Goal: Entertainment & Leisure: Consume media (video, audio)

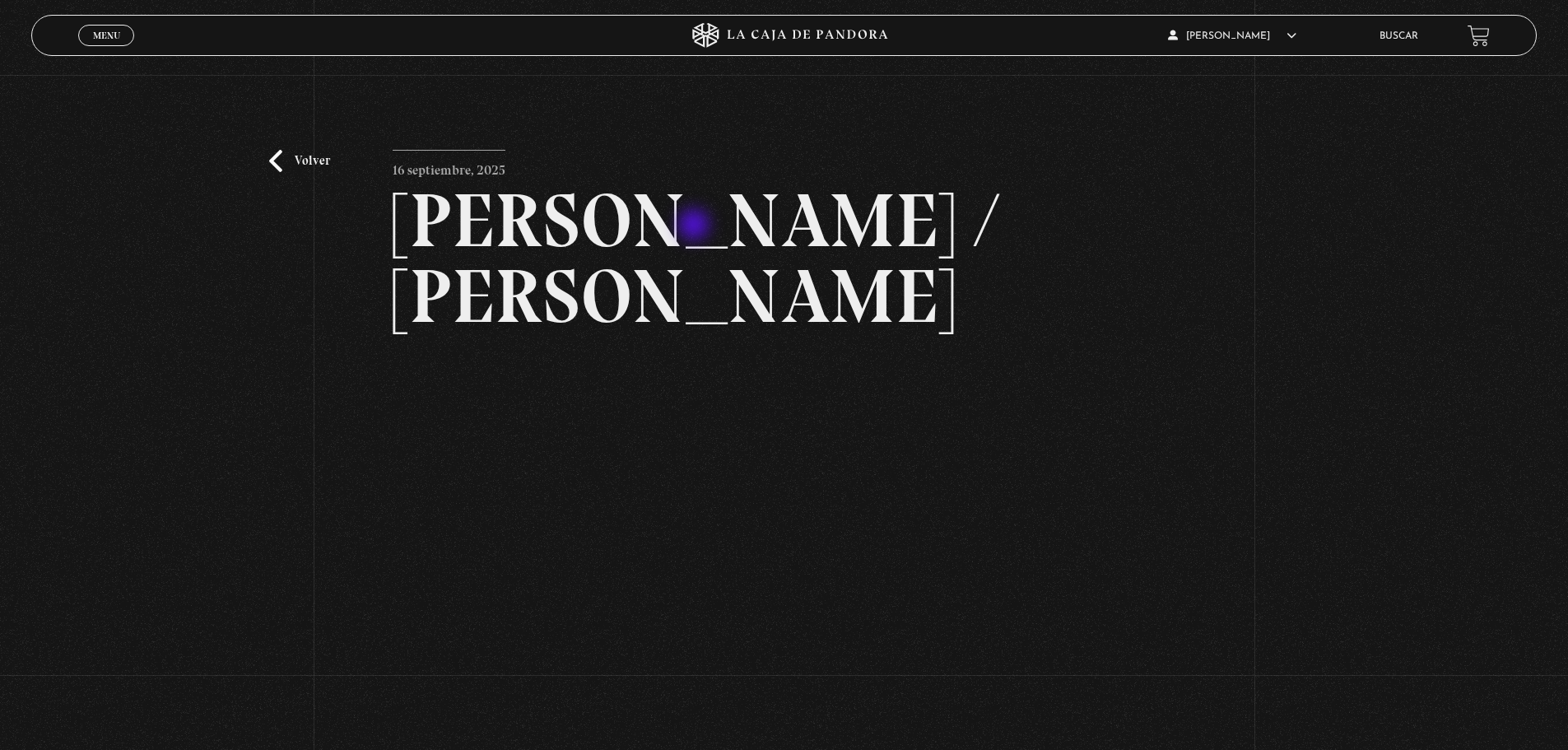
scroll to position [83, 0]
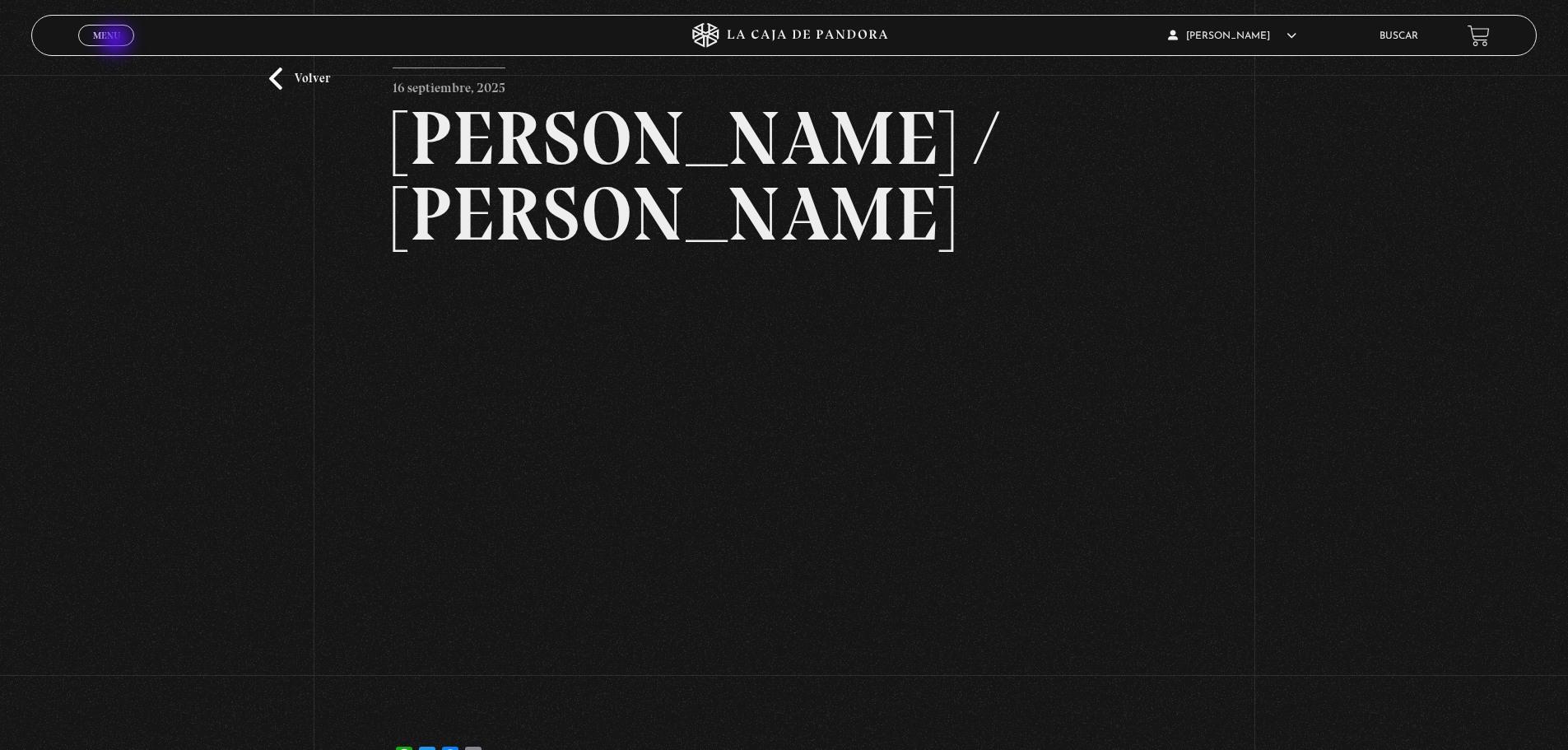
click at [111, 35] on span "Menu" at bounding box center [106, 35] width 28 height 10
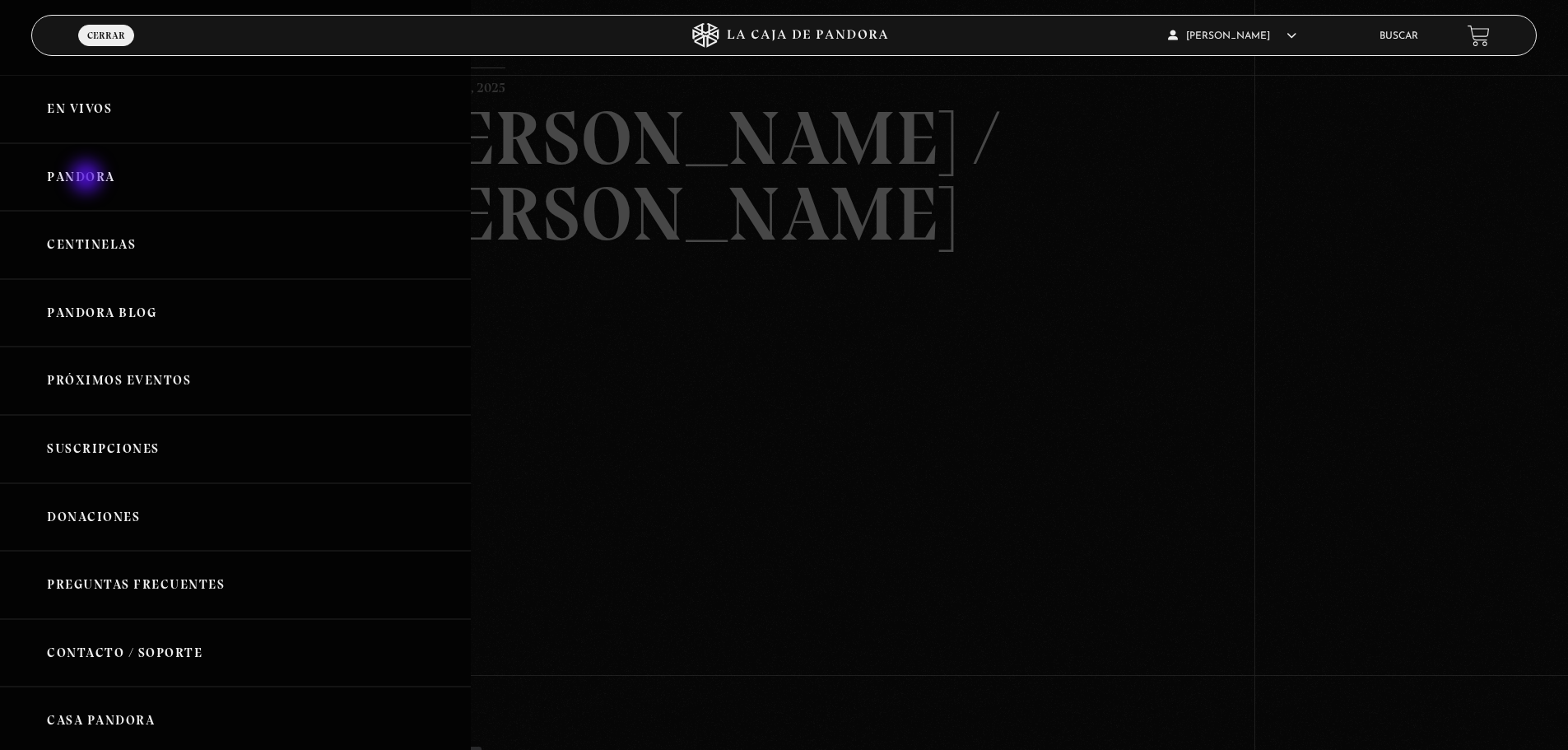
click at [88, 178] on link "Pandora" at bounding box center [235, 176] width 470 height 68
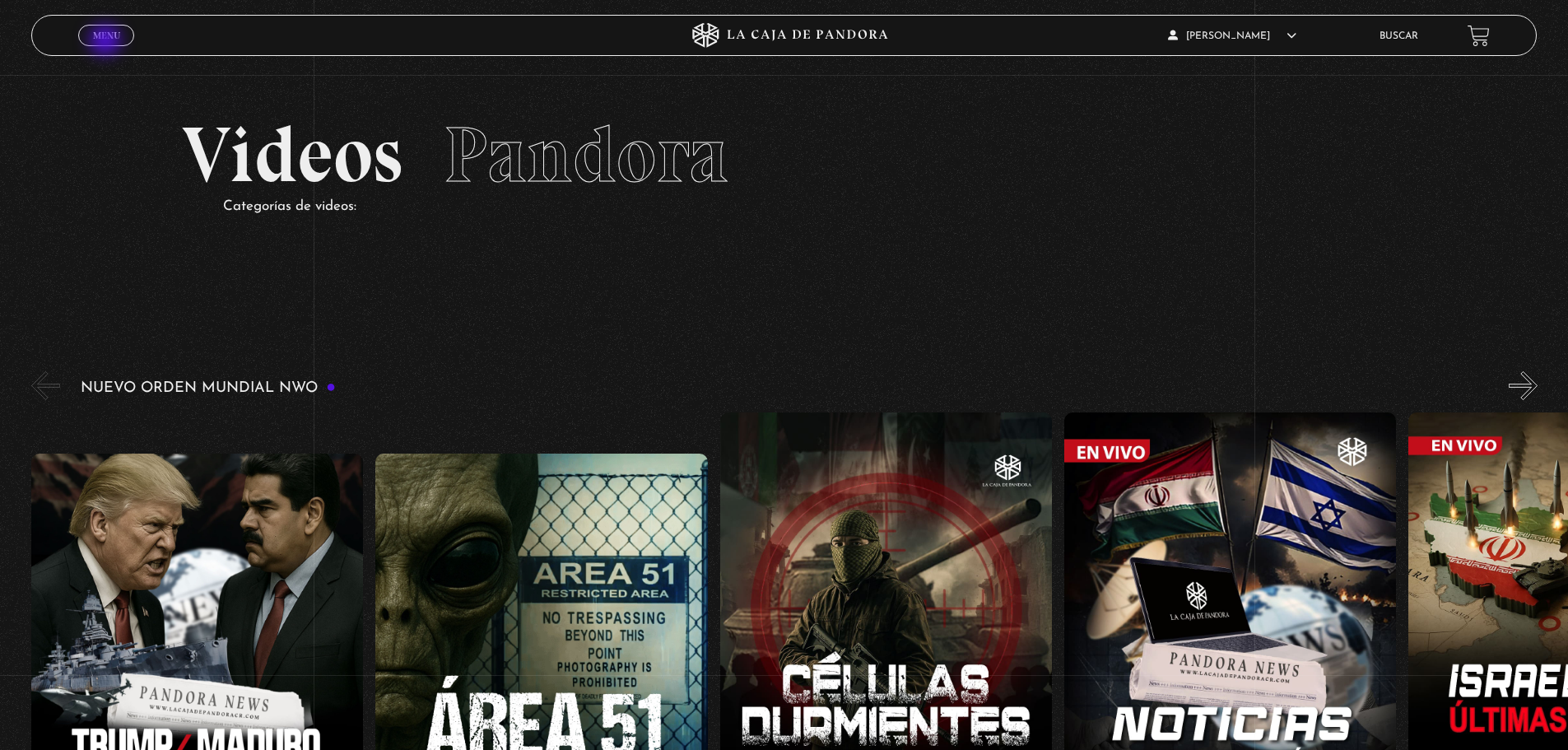
click at [107, 42] on link "Menu Cerrar" at bounding box center [105, 35] width 56 height 22
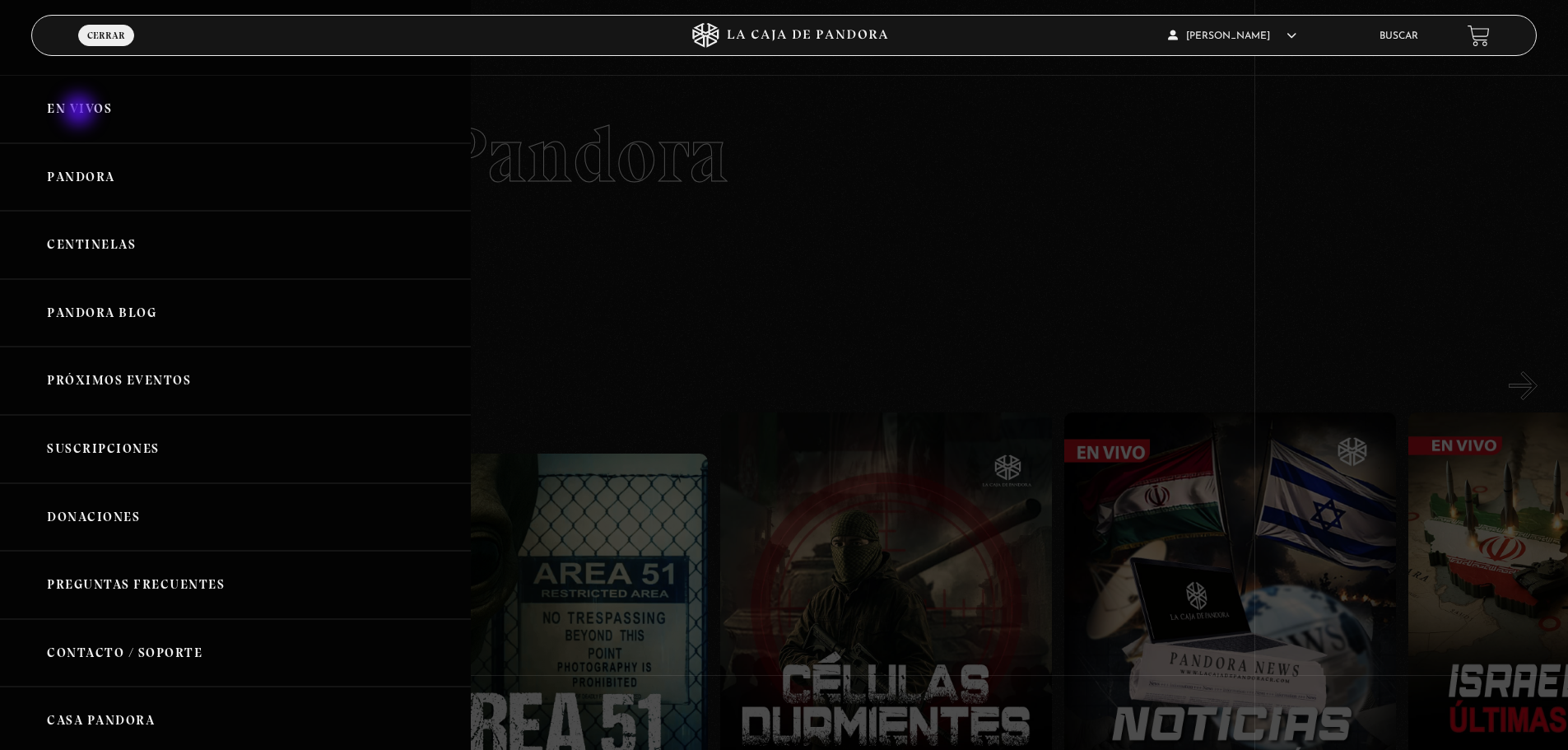
click at [81, 112] on link "En vivos" at bounding box center [235, 108] width 470 height 68
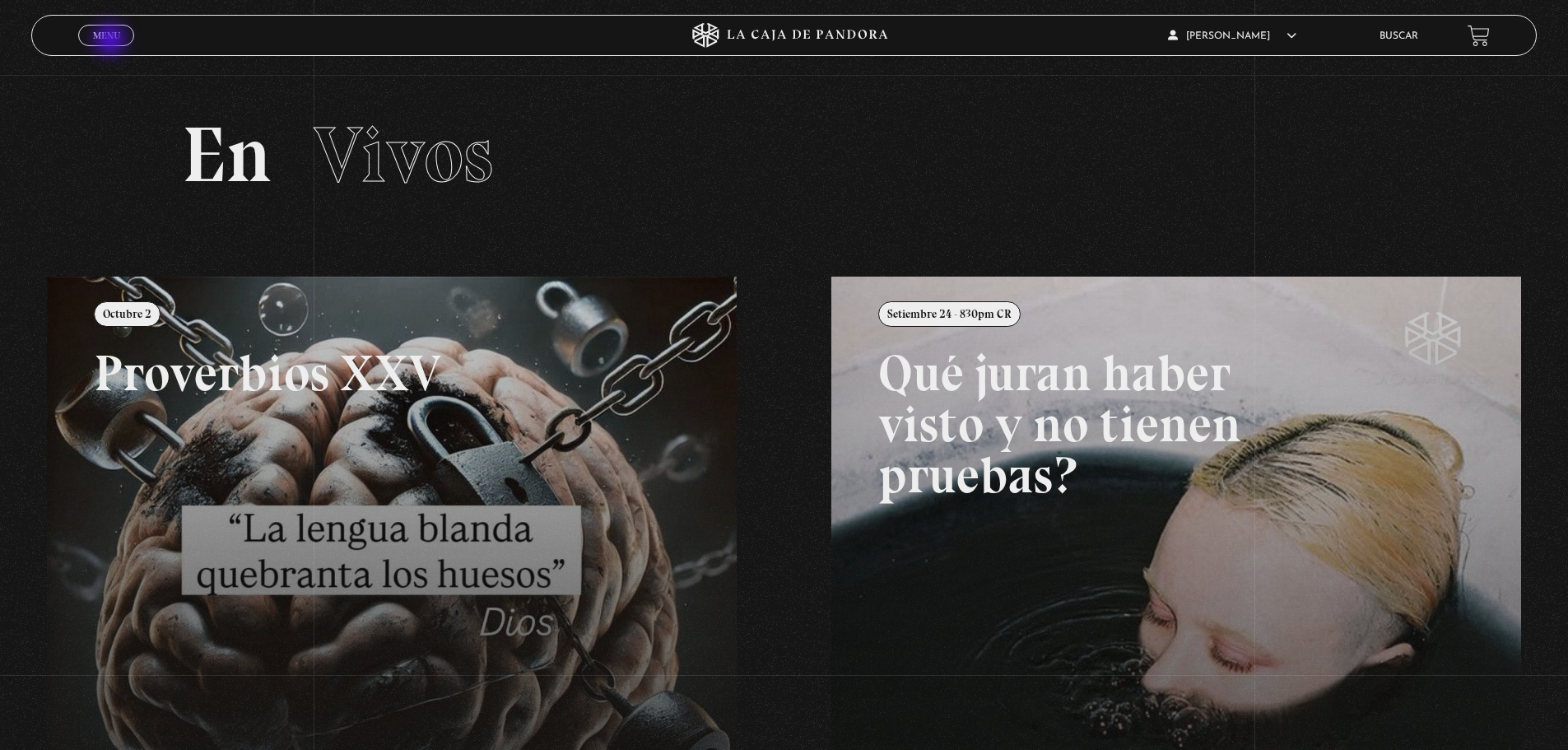
click at [112, 40] on span "Menu" at bounding box center [106, 35] width 28 height 10
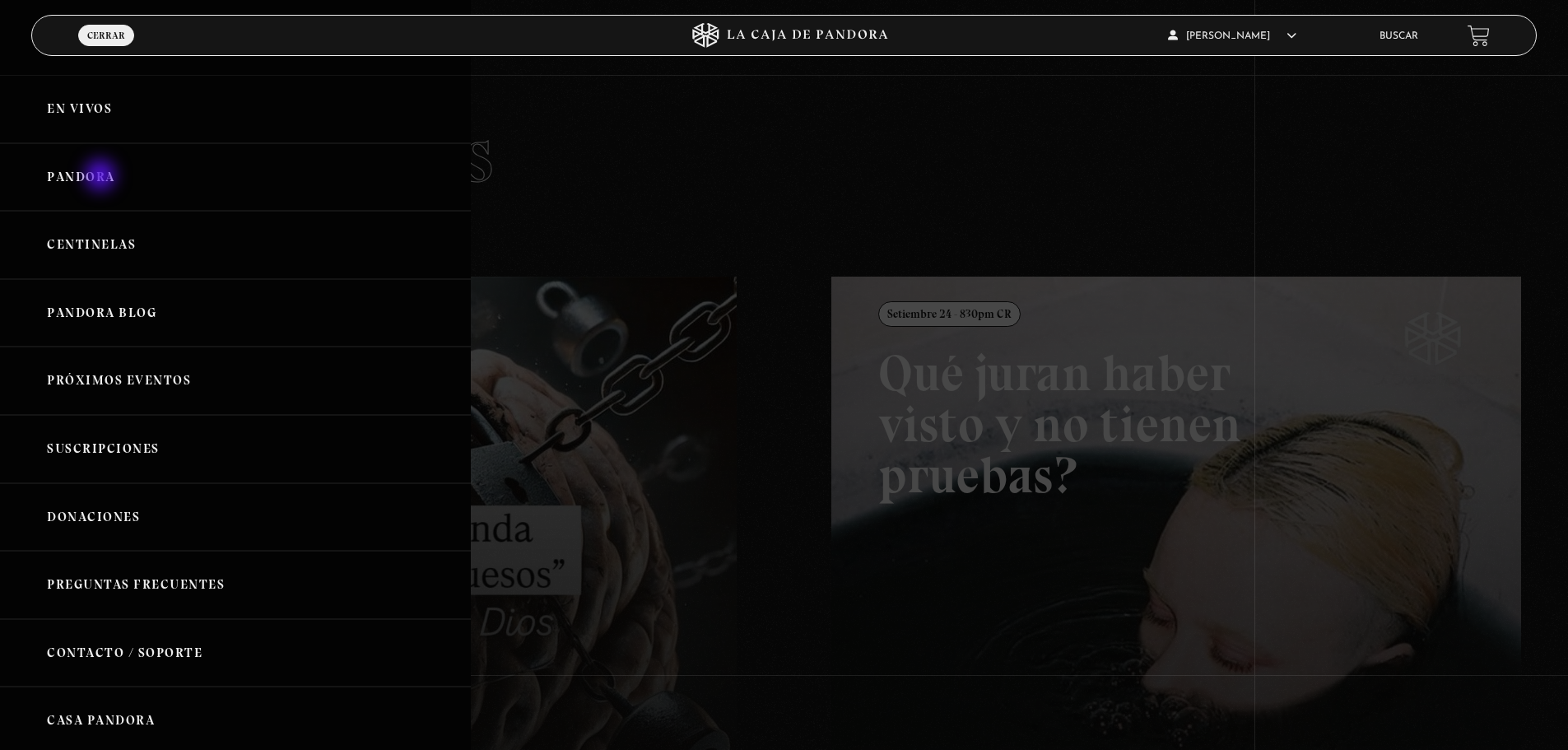
click at [102, 177] on link "Pandora" at bounding box center [235, 176] width 470 height 68
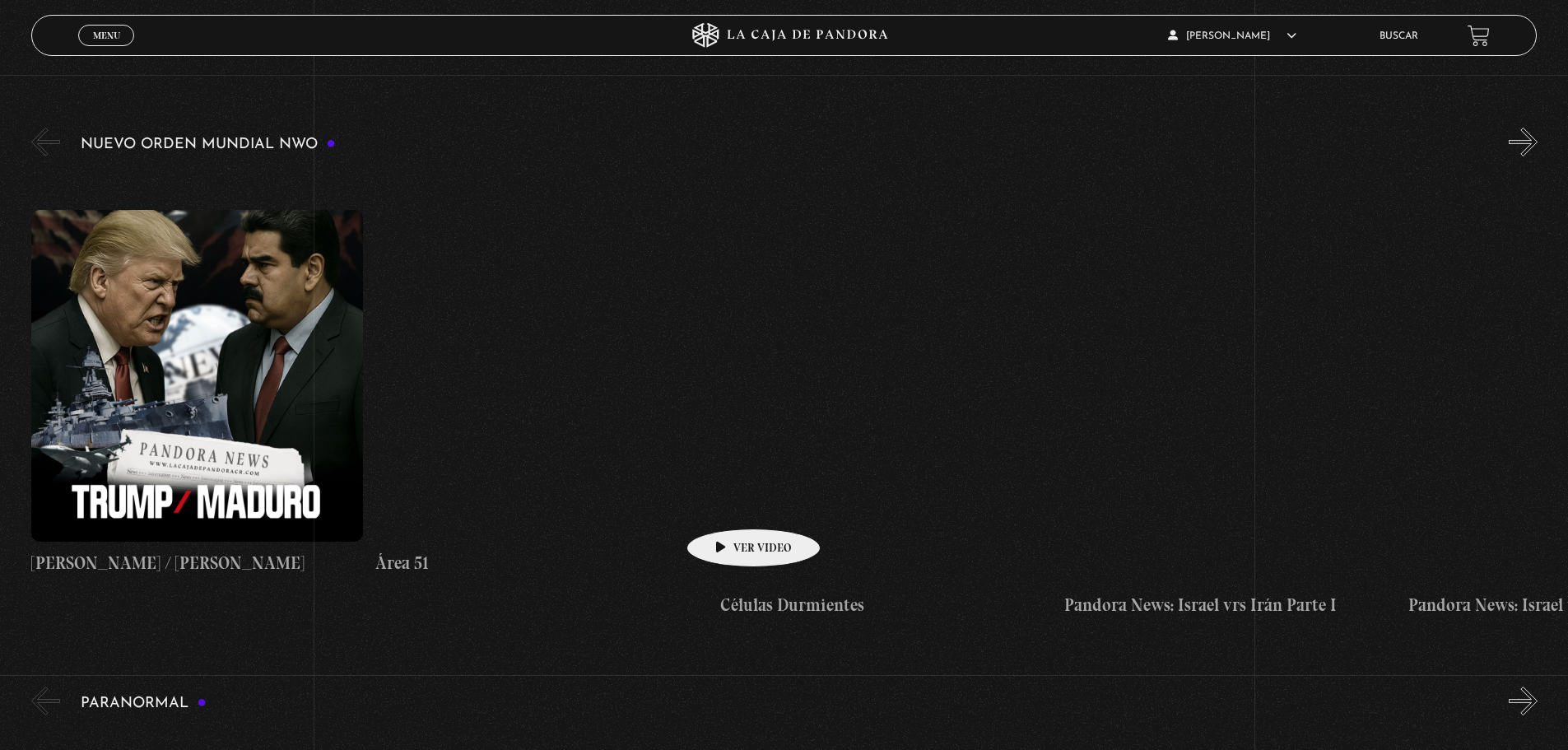
scroll to position [247, 0]
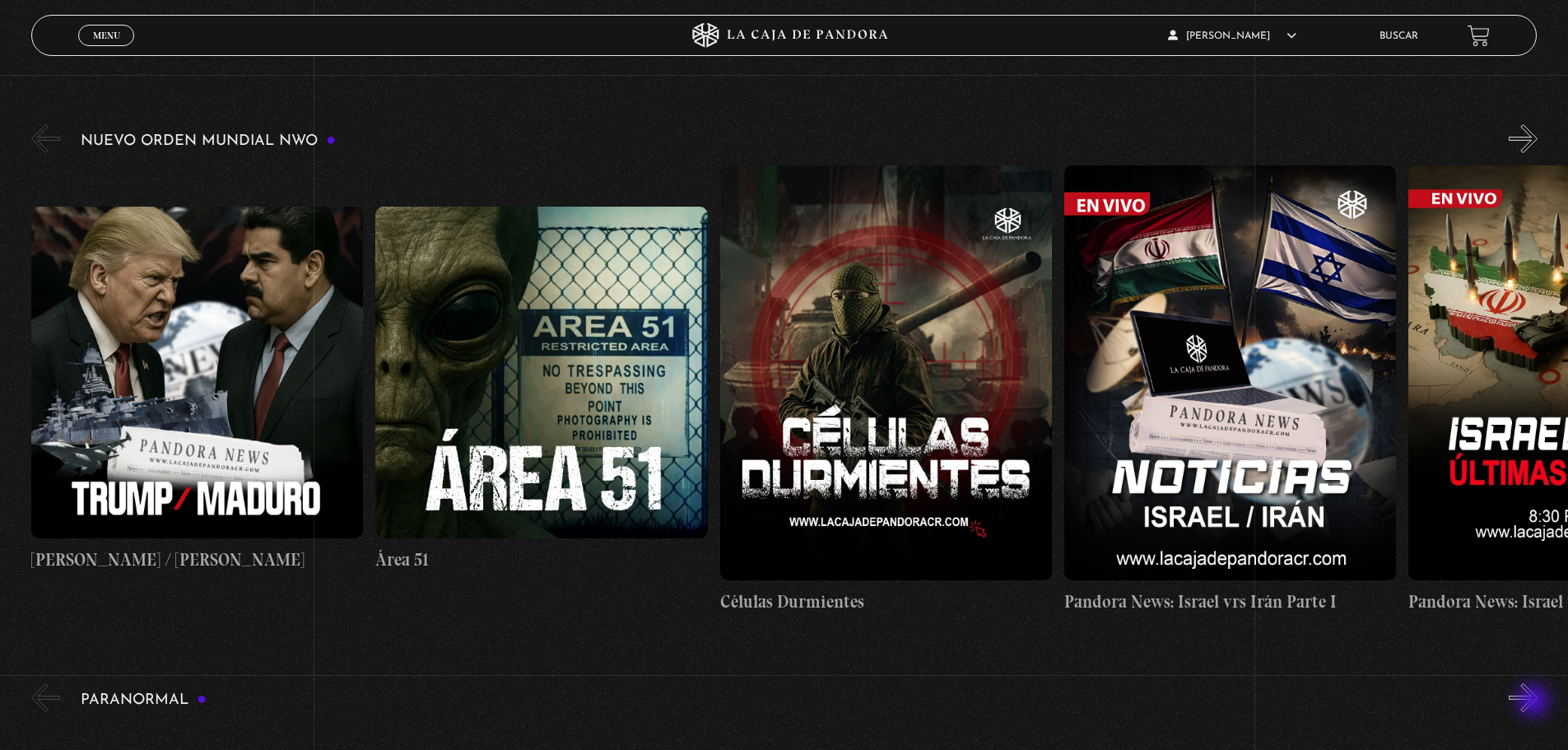
click at [1536, 702] on button "»" at bounding box center [1523, 697] width 29 height 29
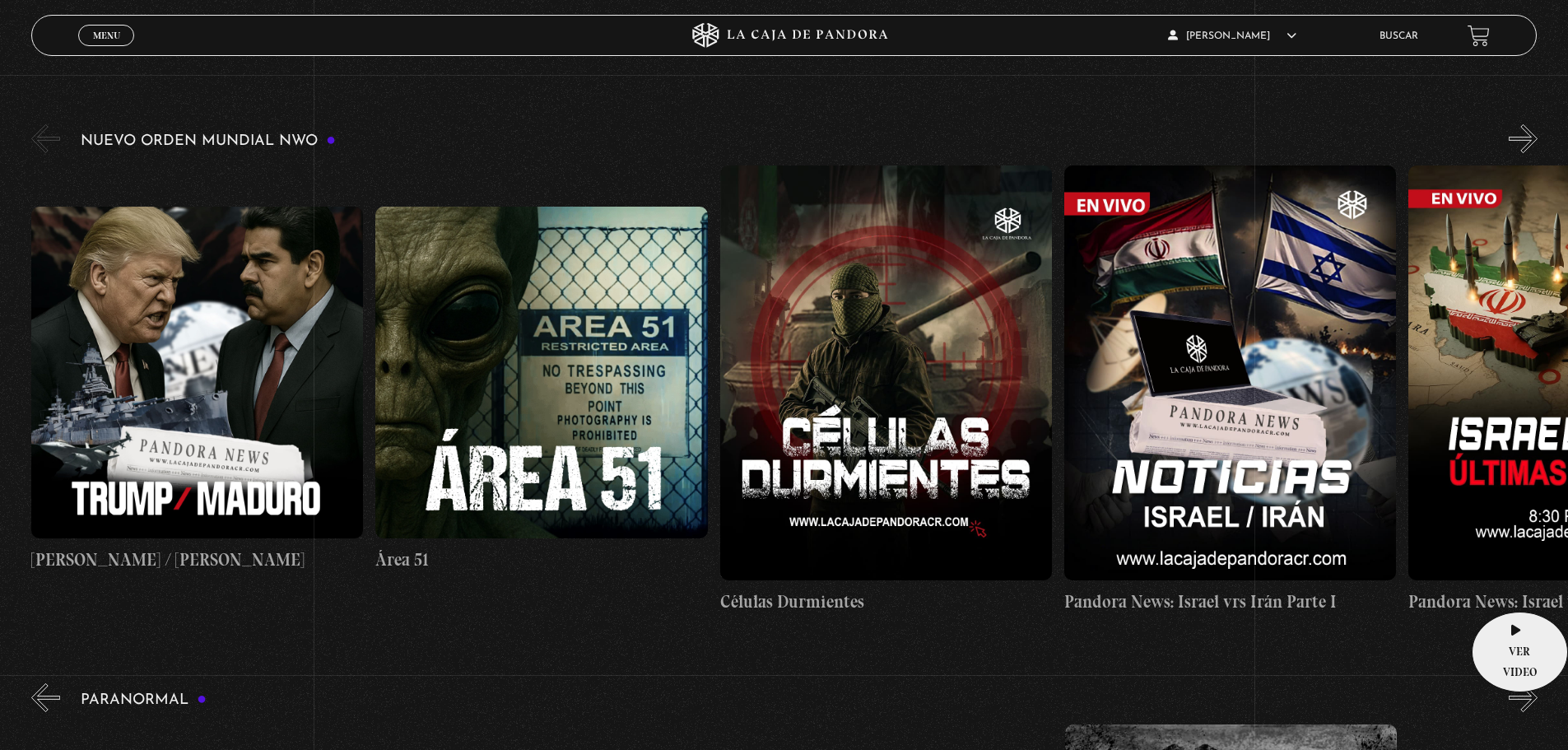
scroll to position [0, 688]
click at [1537, 131] on button "»" at bounding box center [1523, 138] width 29 height 29
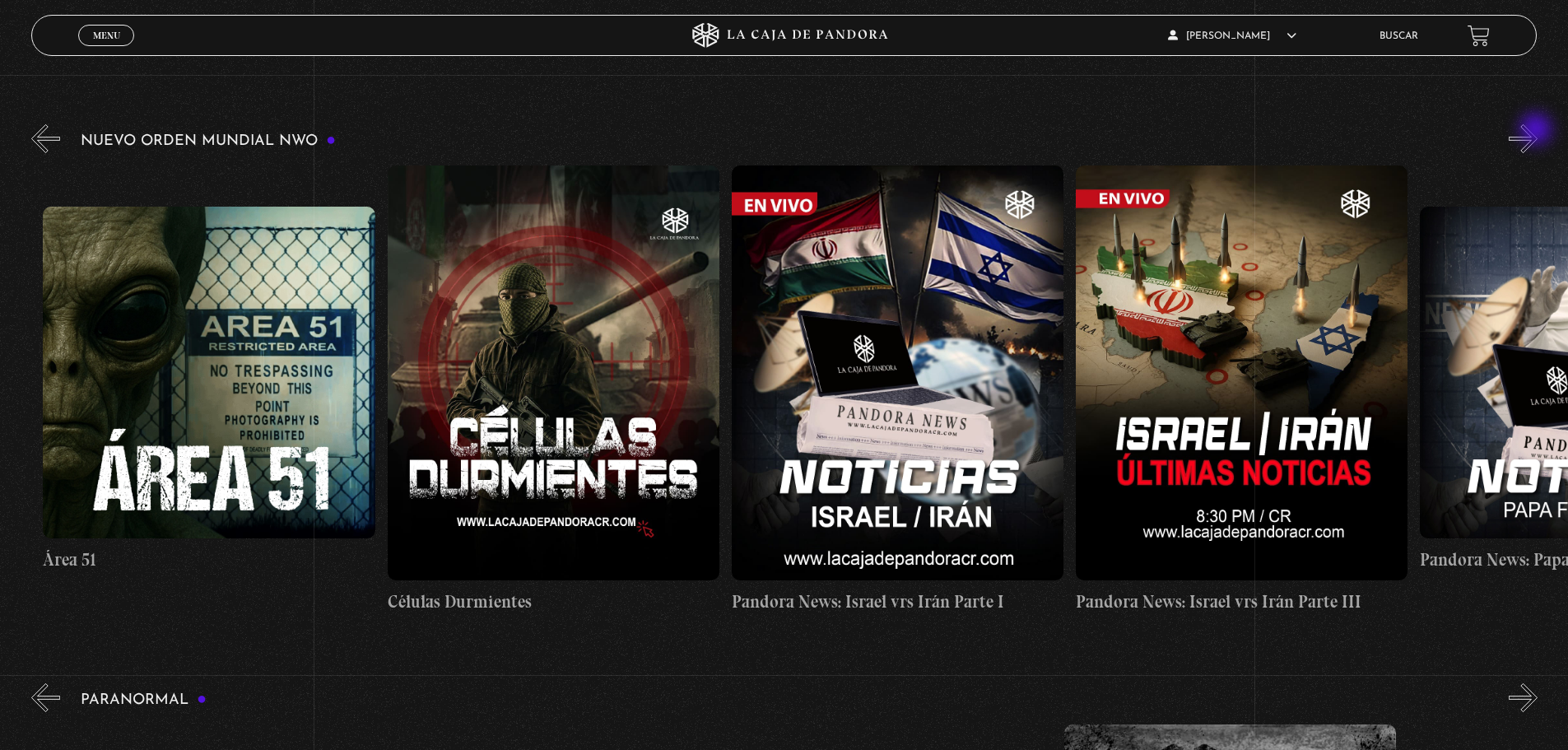
click at [1537, 131] on button "»" at bounding box center [1523, 138] width 29 height 29
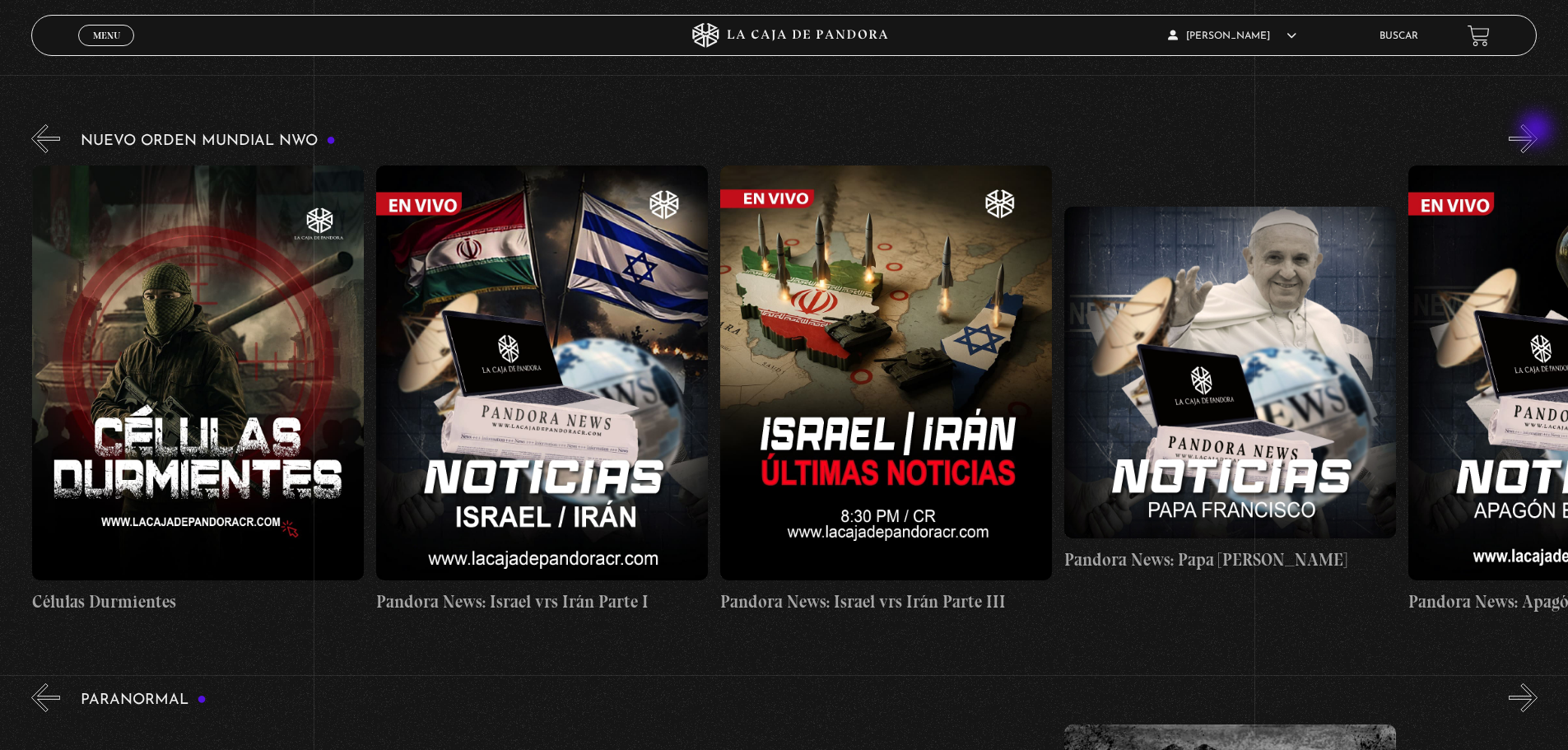
click at [1537, 131] on button "»" at bounding box center [1523, 138] width 29 height 29
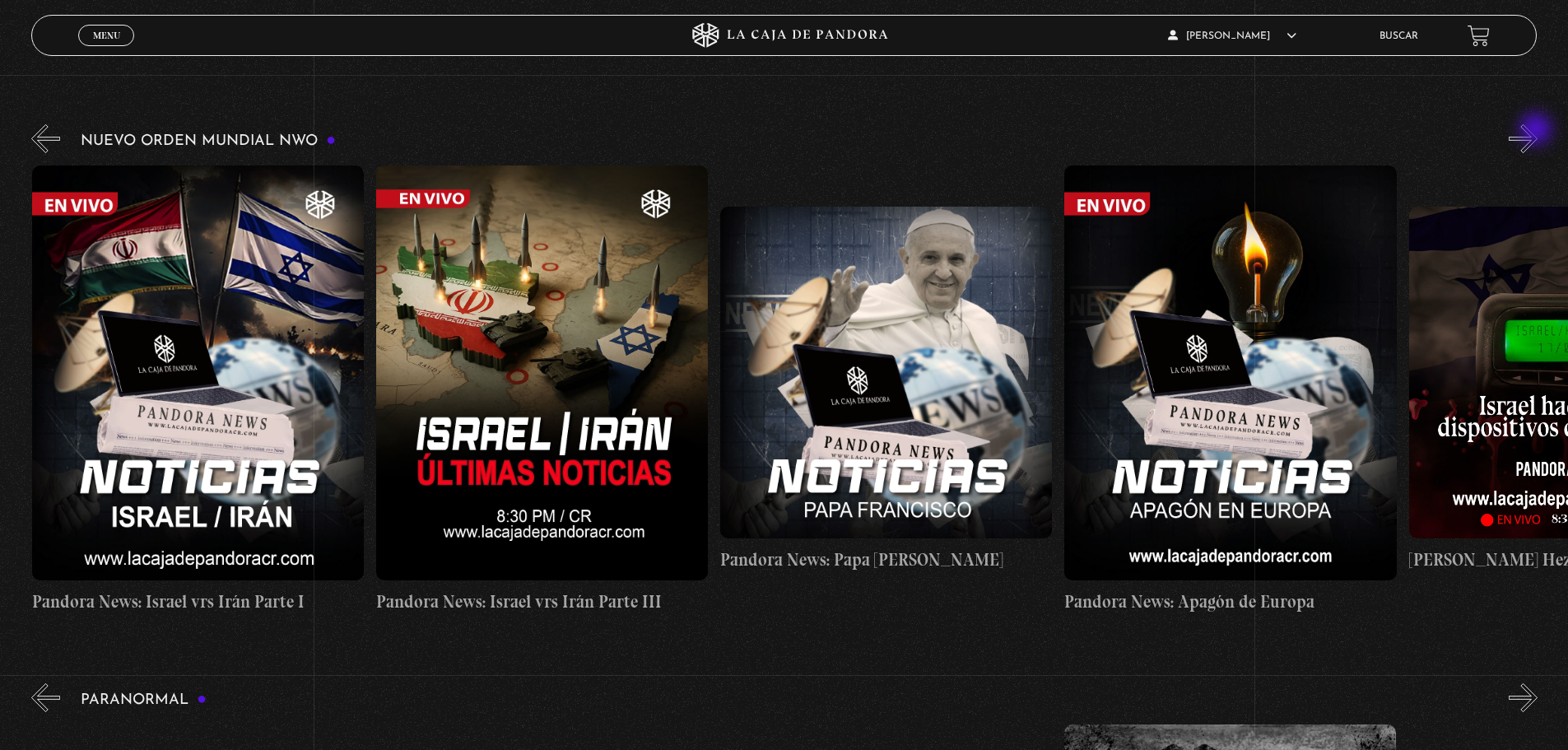
click at [1537, 131] on button "»" at bounding box center [1523, 138] width 29 height 29
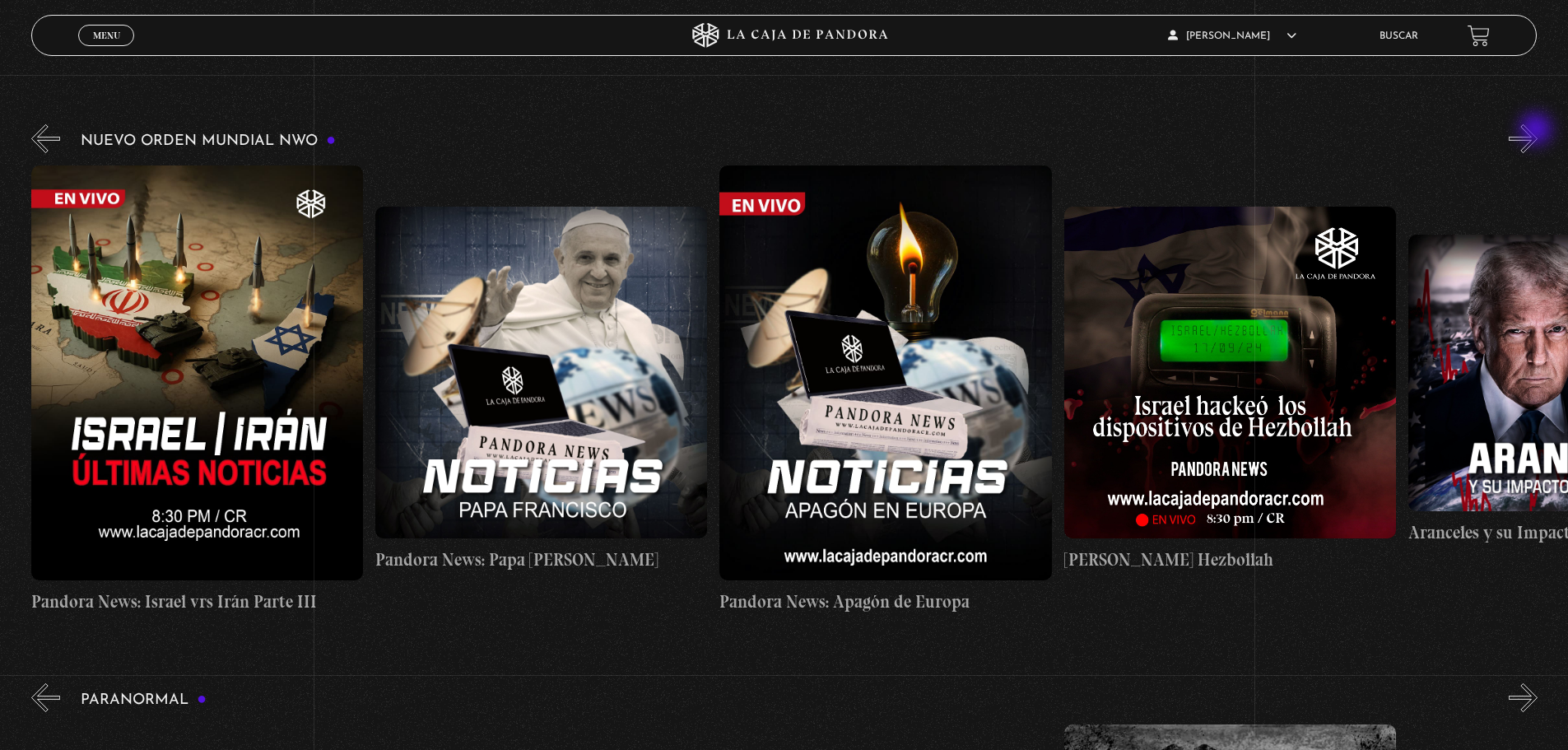
click at [1537, 131] on button "»" at bounding box center [1523, 138] width 29 height 29
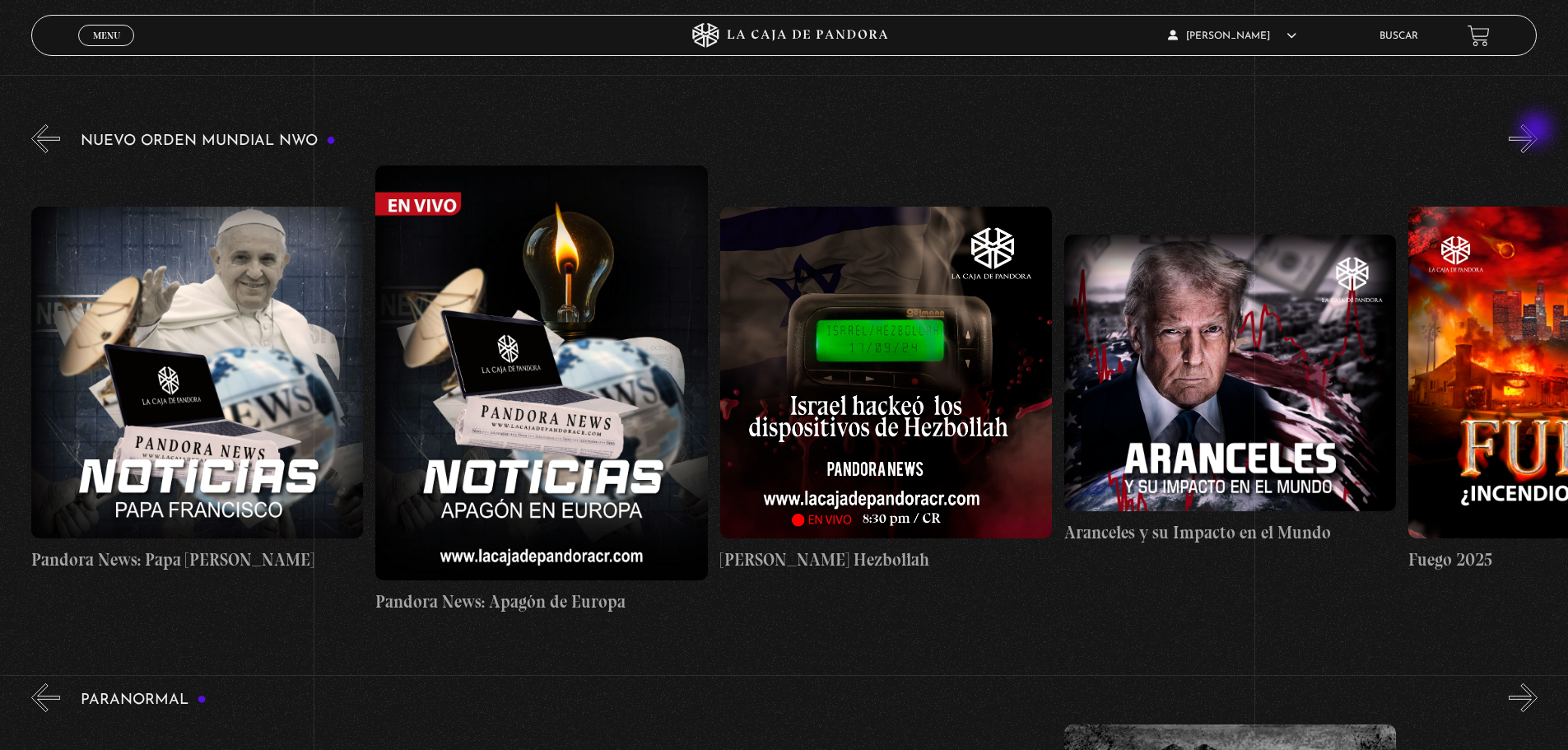
click at [1537, 131] on button "»" at bounding box center [1523, 138] width 29 height 29
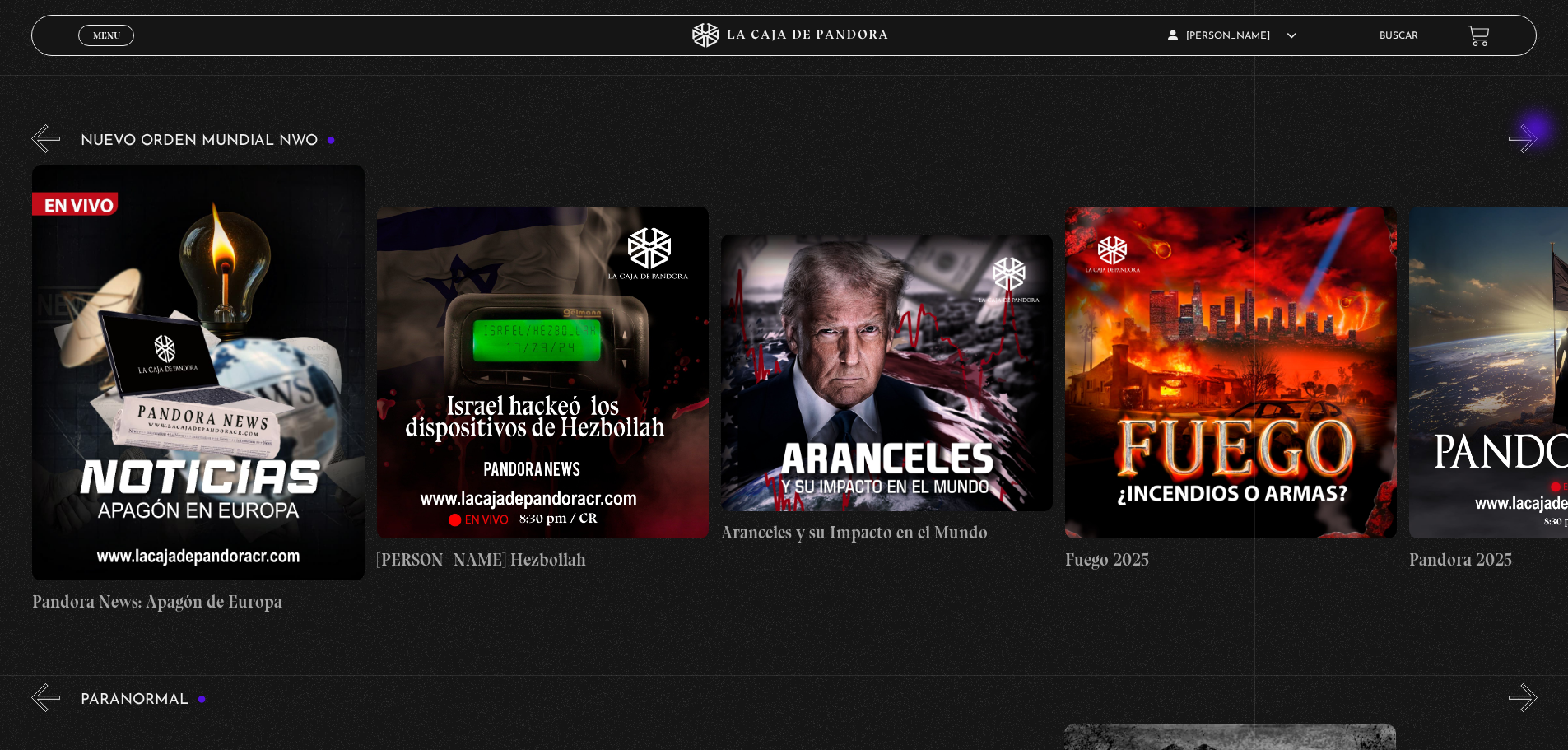
scroll to position [0, 2065]
click at [1537, 131] on button "»" at bounding box center [1523, 138] width 29 height 29
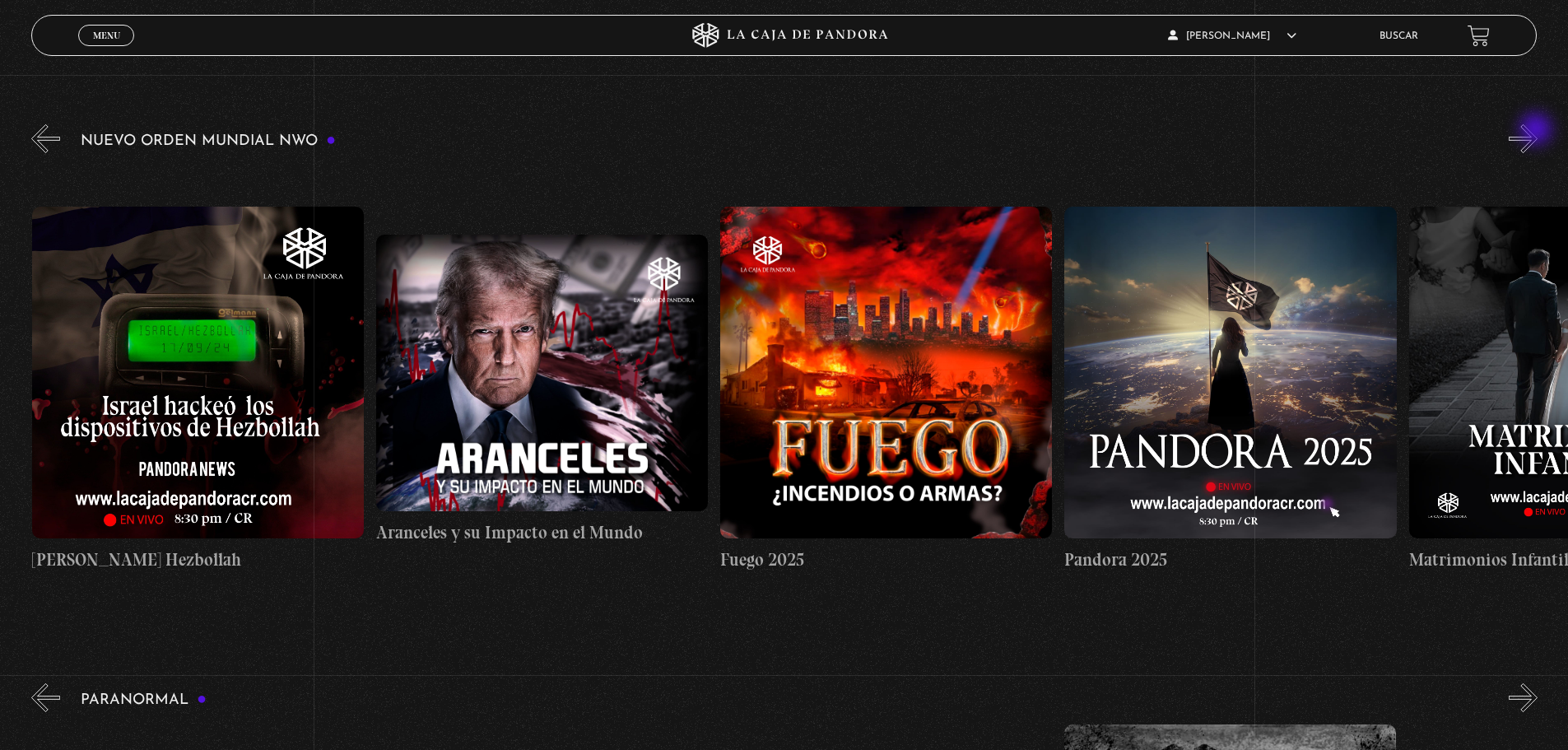
scroll to position [0, 2410]
click at [1537, 131] on button "»" at bounding box center [1523, 138] width 29 height 29
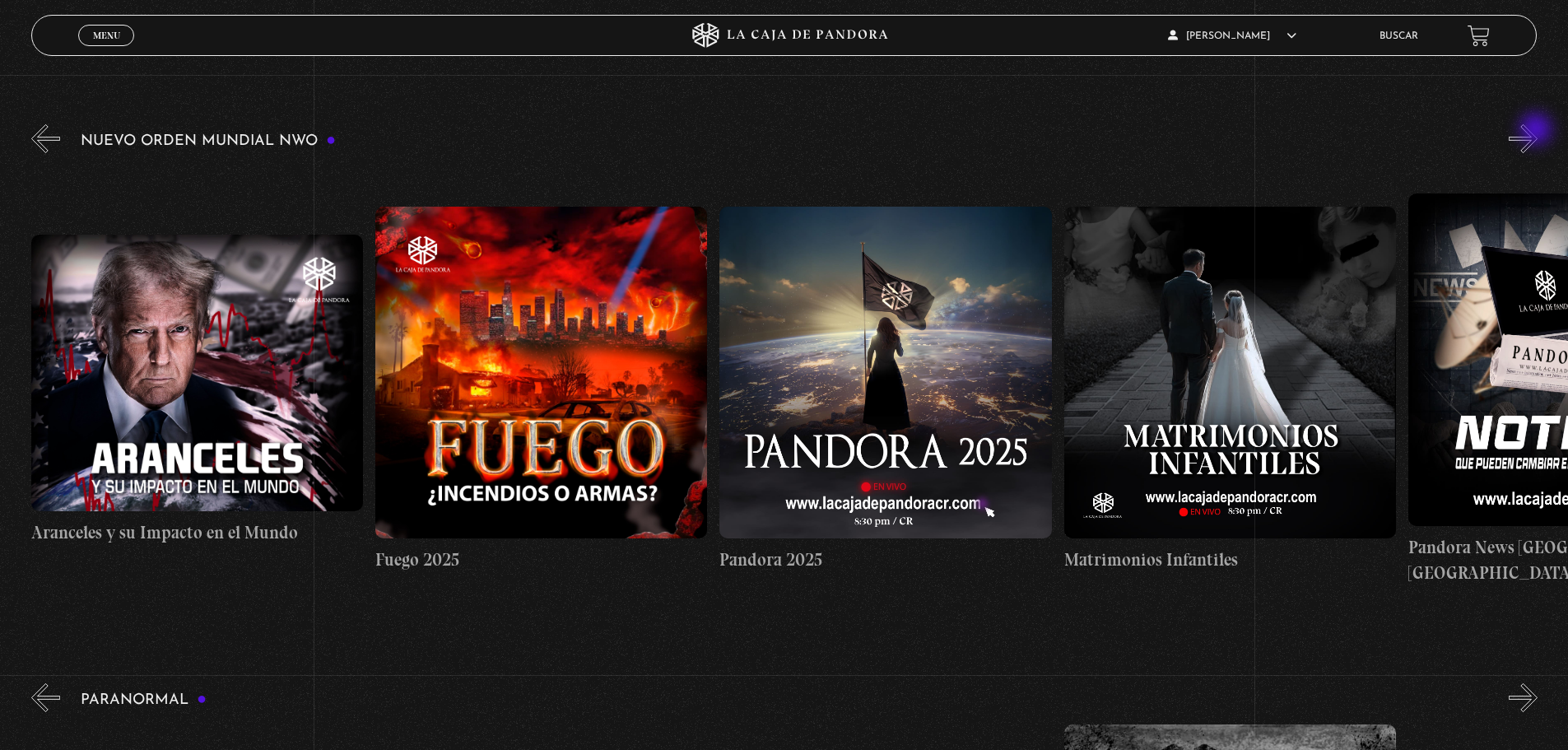
click at [1537, 131] on button "»" at bounding box center [1523, 138] width 29 height 29
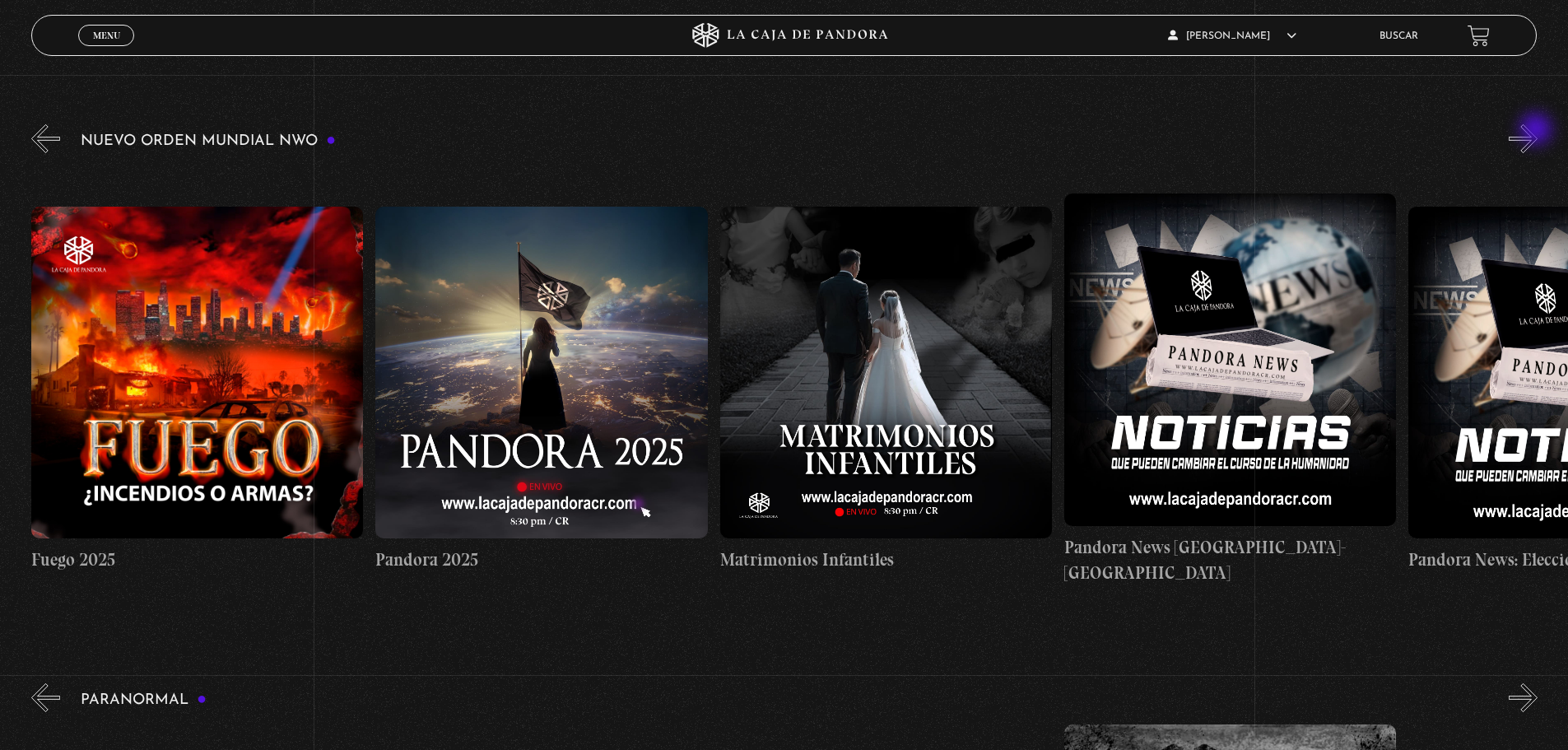
click at [1537, 131] on button "»" at bounding box center [1523, 138] width 29 height 29
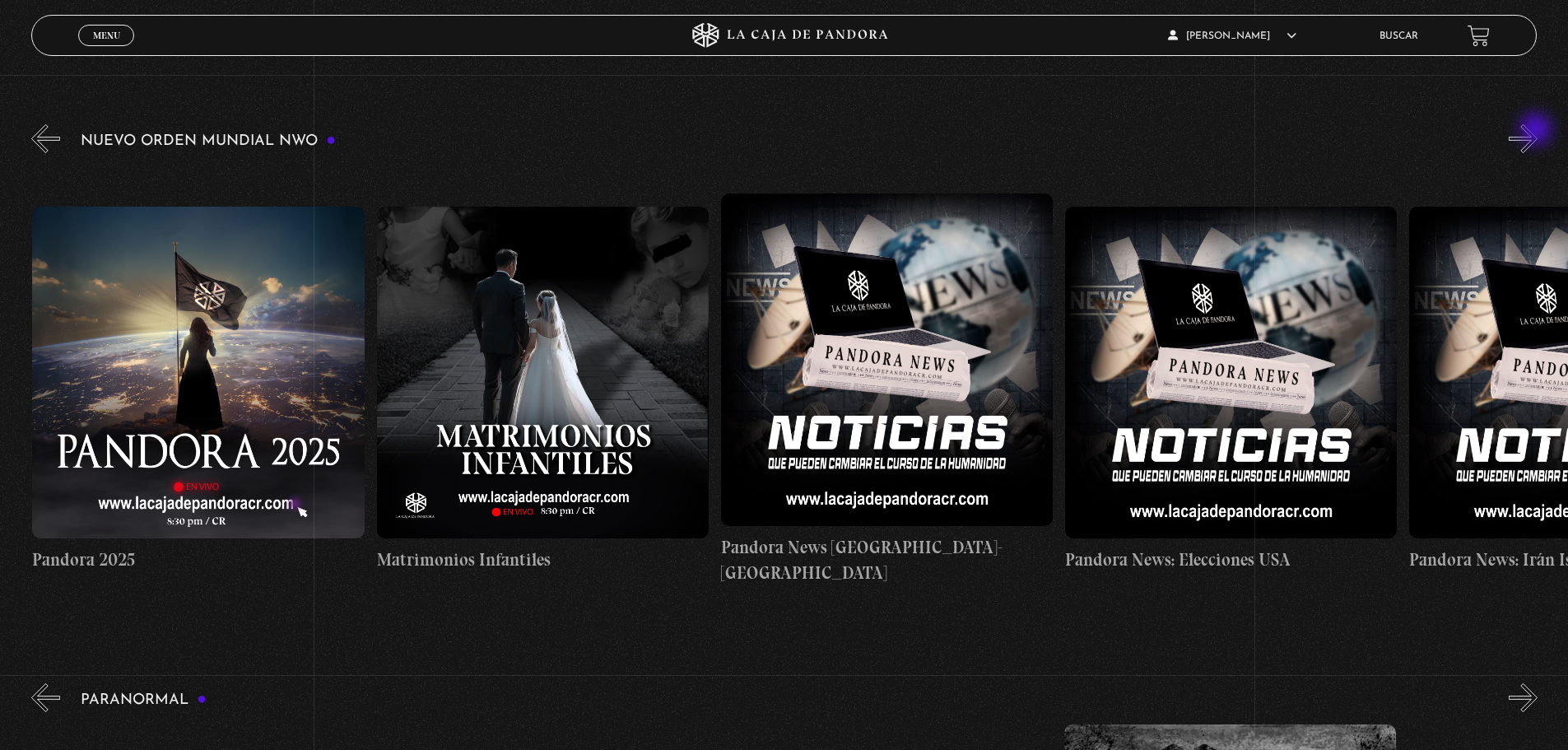
scroll to position [0, 3442]
click at [1533, 128] on button "»" at bounding box center [1523, 138] width 29 height 29
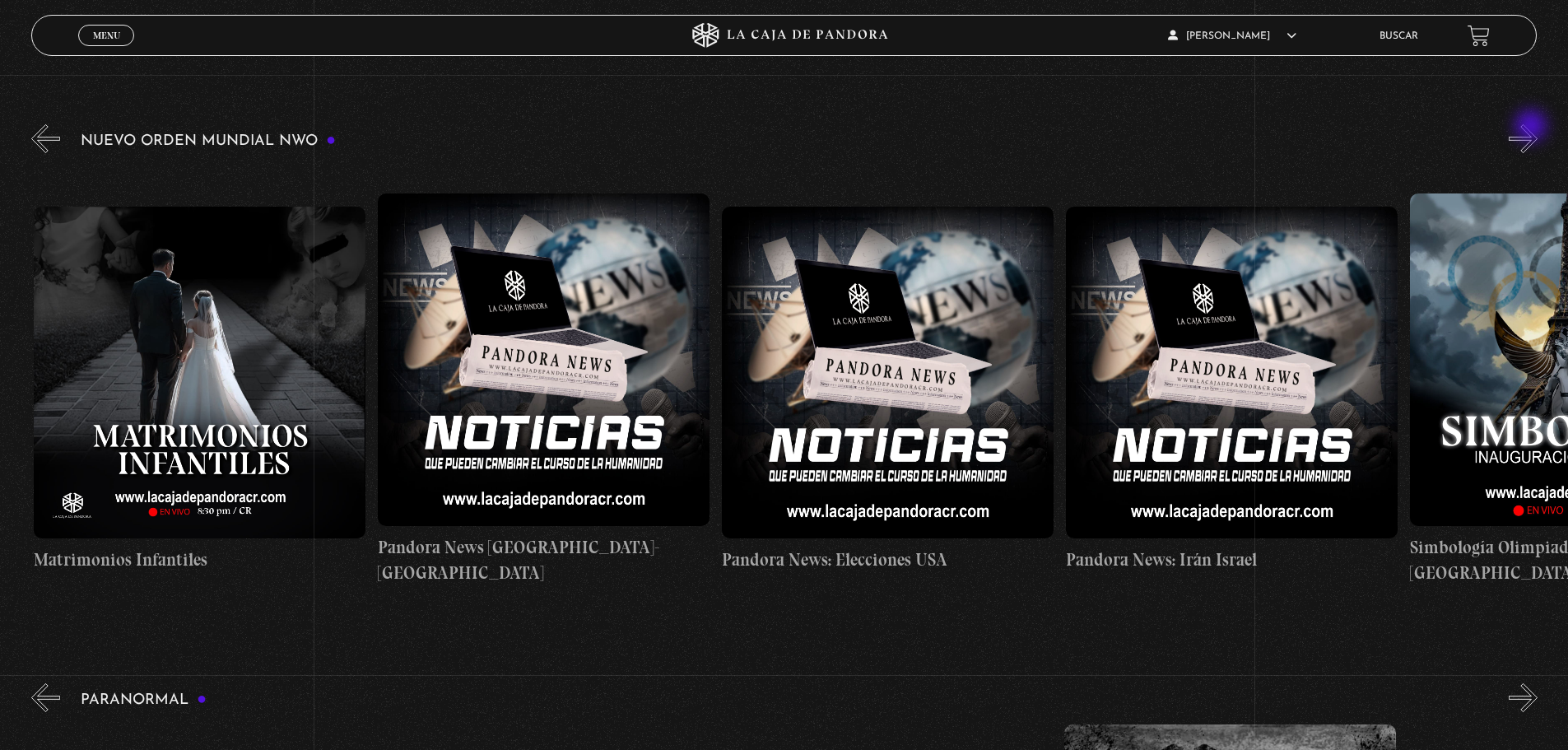
click at [1533, 128] on button "»" at bounding box center [1523, 138] width 29 height 29
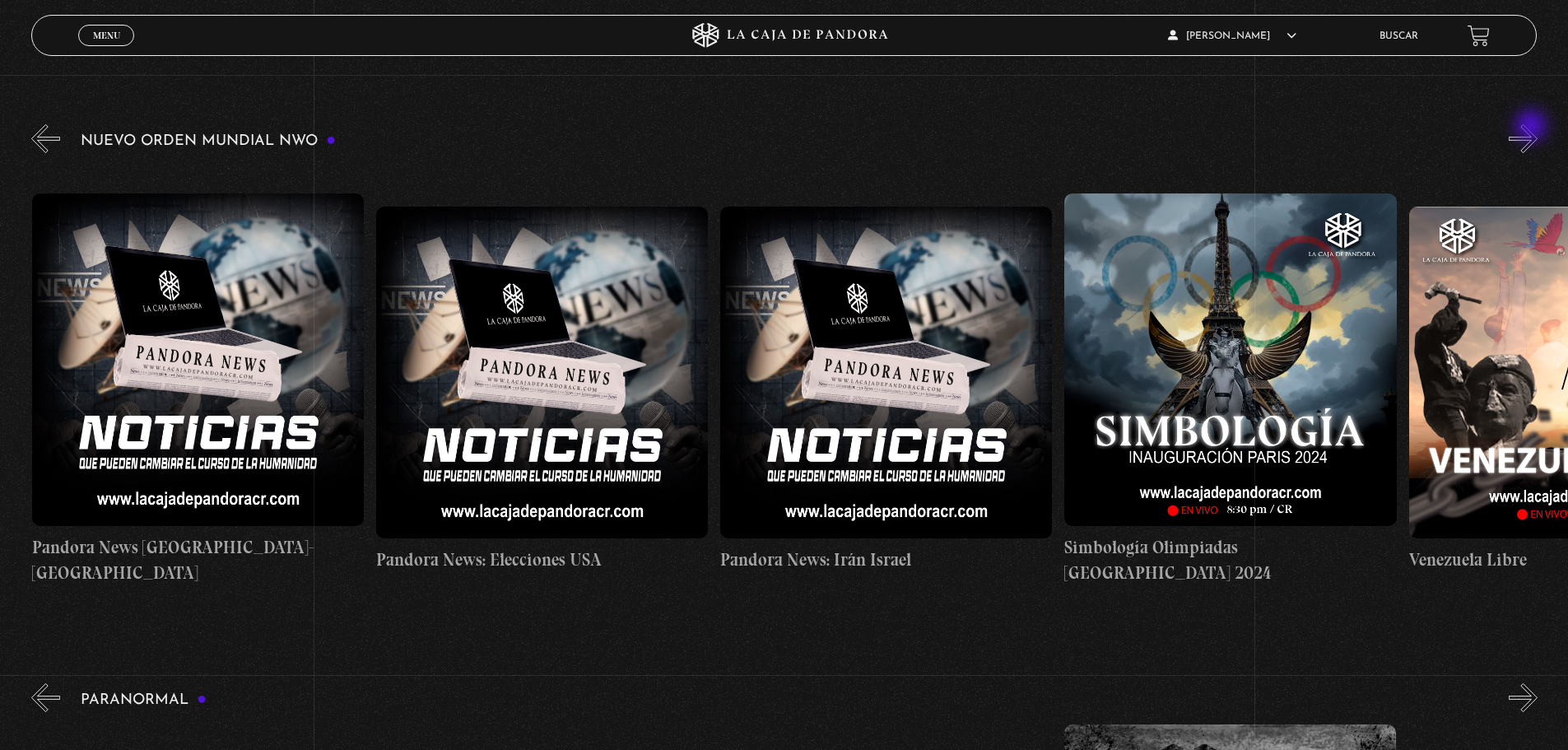
scroll to position [0, 4131]
click at [51, 136] on button "«" at bounding box center [45, 138] width 29 height 29
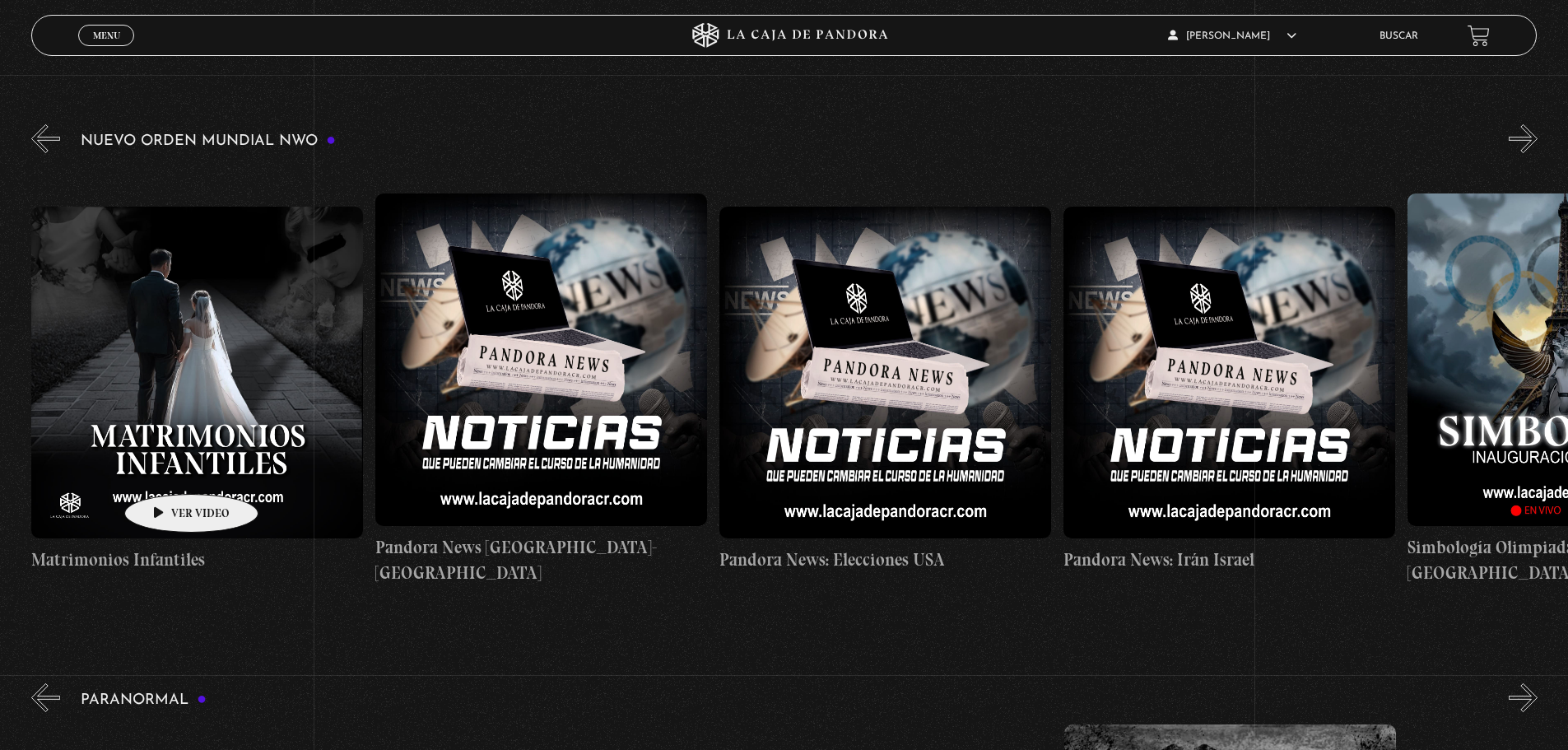
scroll to position [0, 3787]
click at [184, 464] on figure at bounding box center [198, 372] width 332 height 332
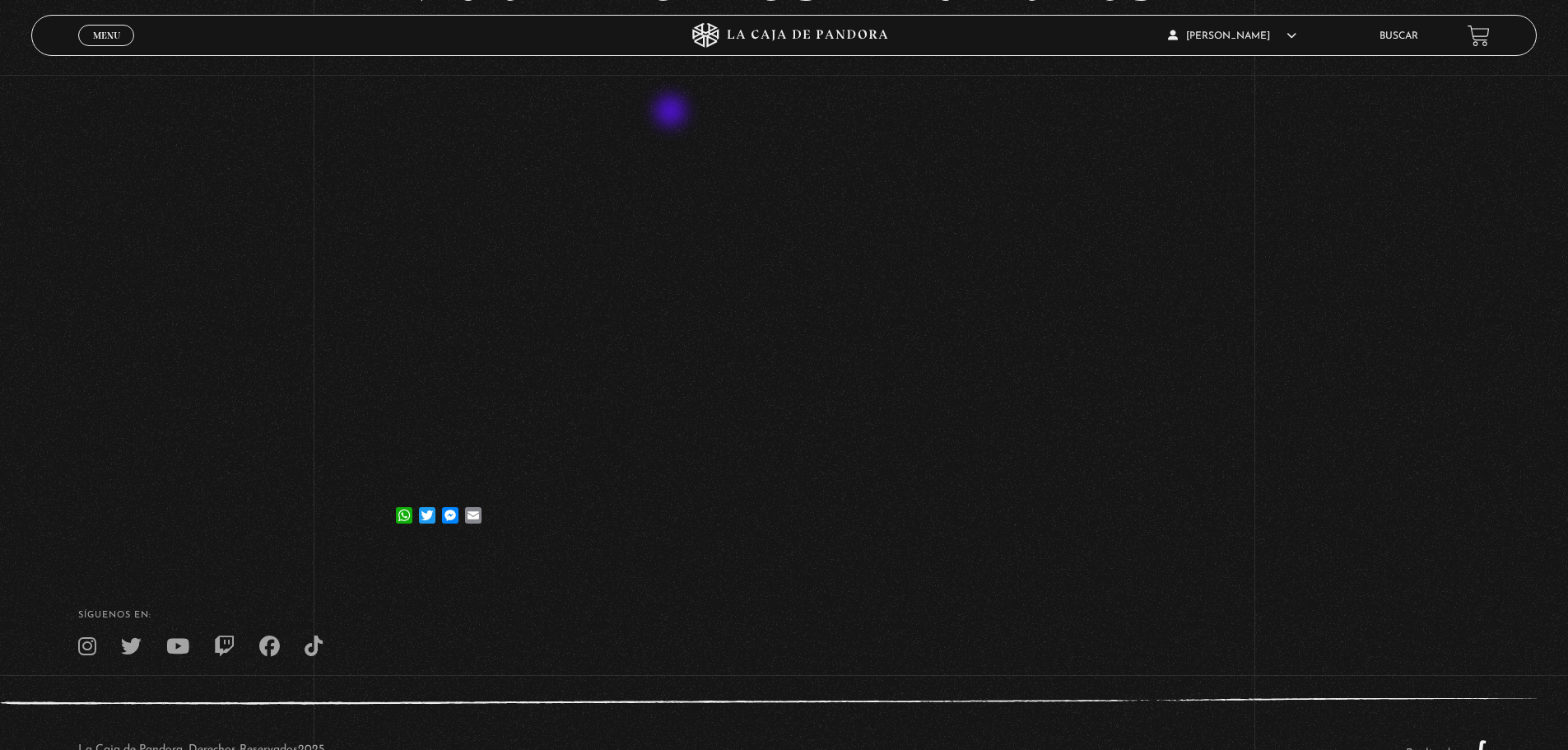
scroll to position [247, 0]
